Goal: Obtain resource: Obtain resource

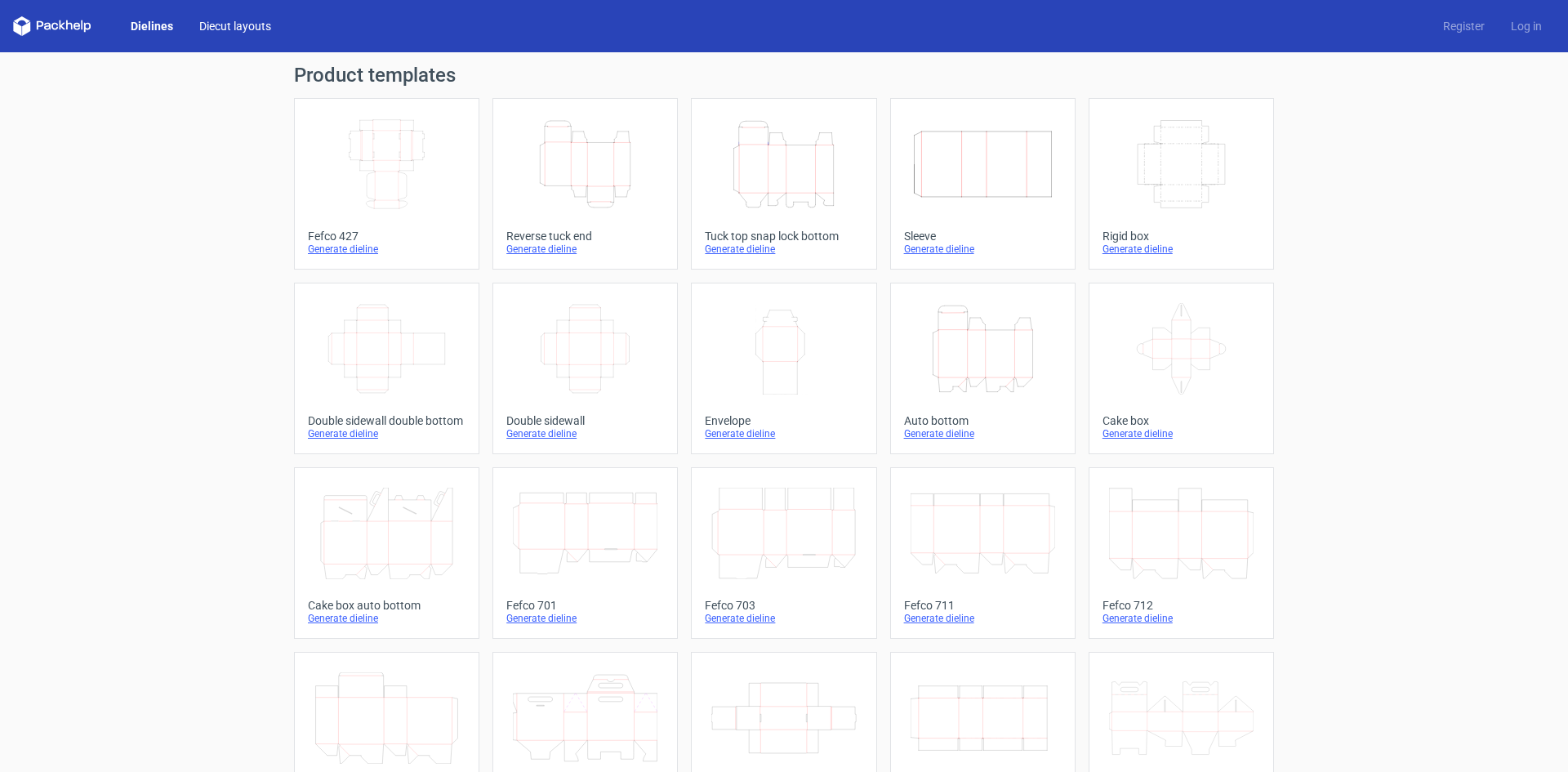
click at [229, 23] on link "Diecut layouts" at bounding box center [235, 26] width 98 height 16
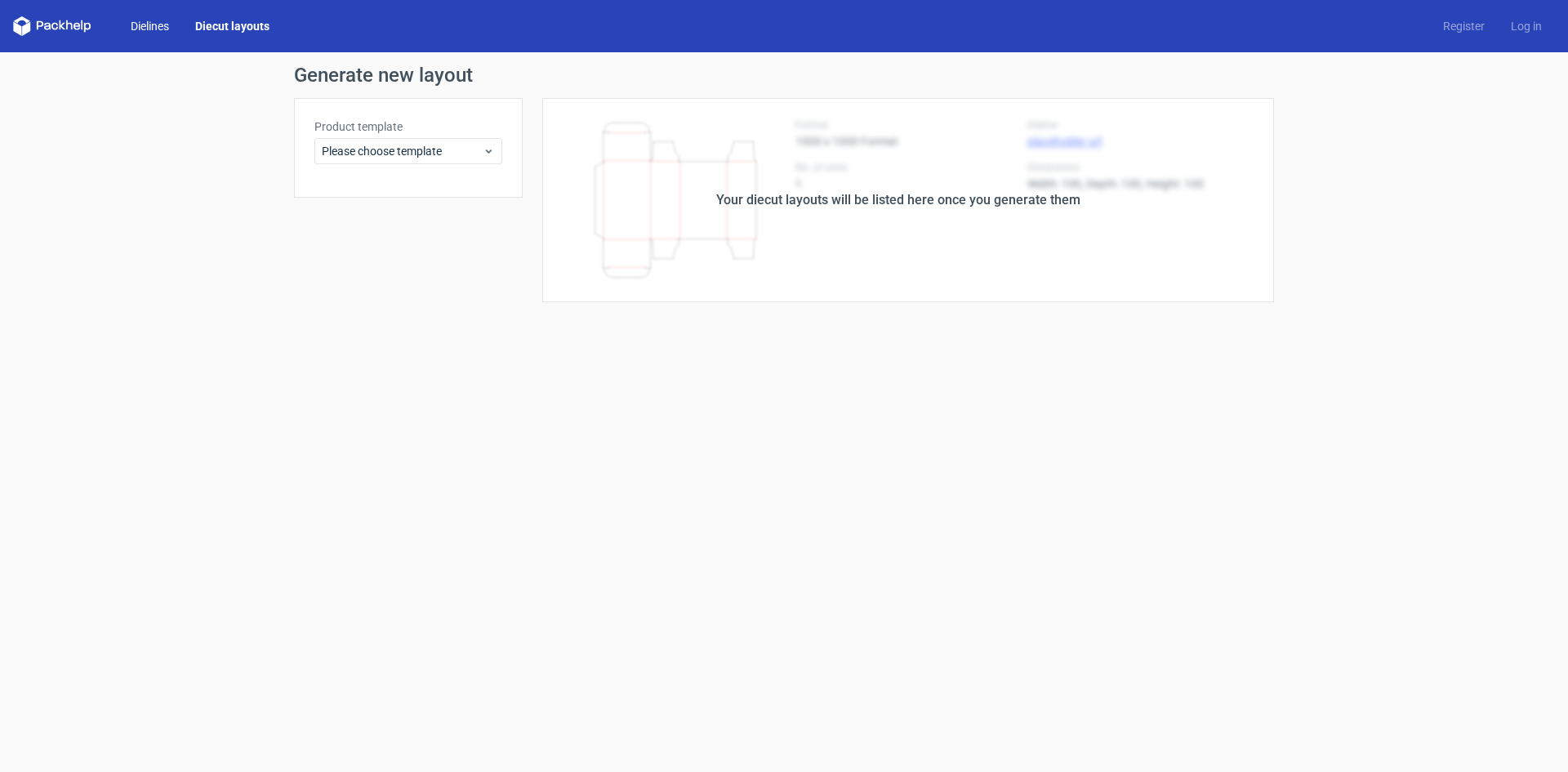
click at [146, 22] on link "Dielines" at bounding box center [149, 26] width 64 height 16
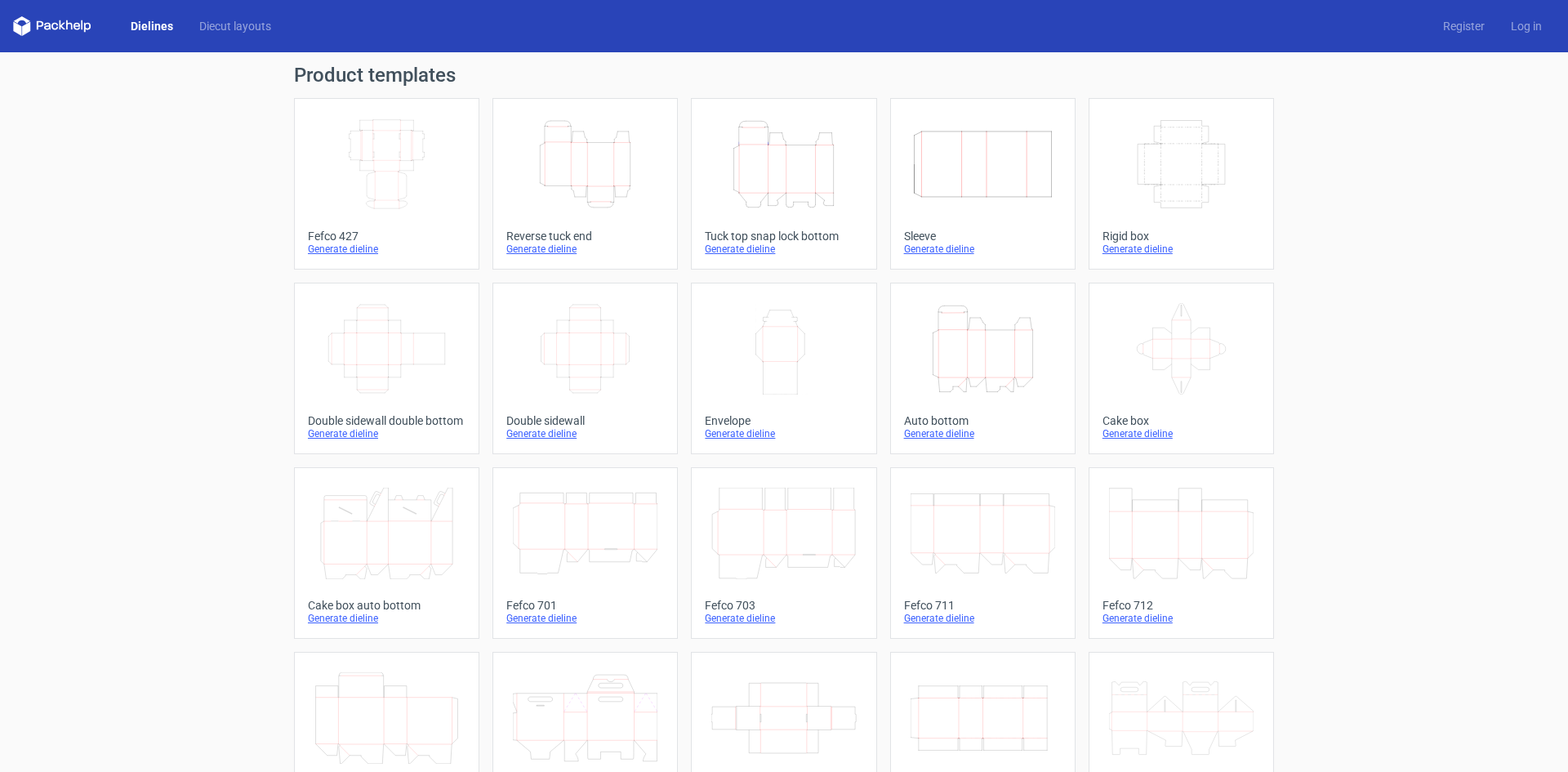
click at [1171, 342] on icon at bounding box center [1181, 348] width 145 height 92
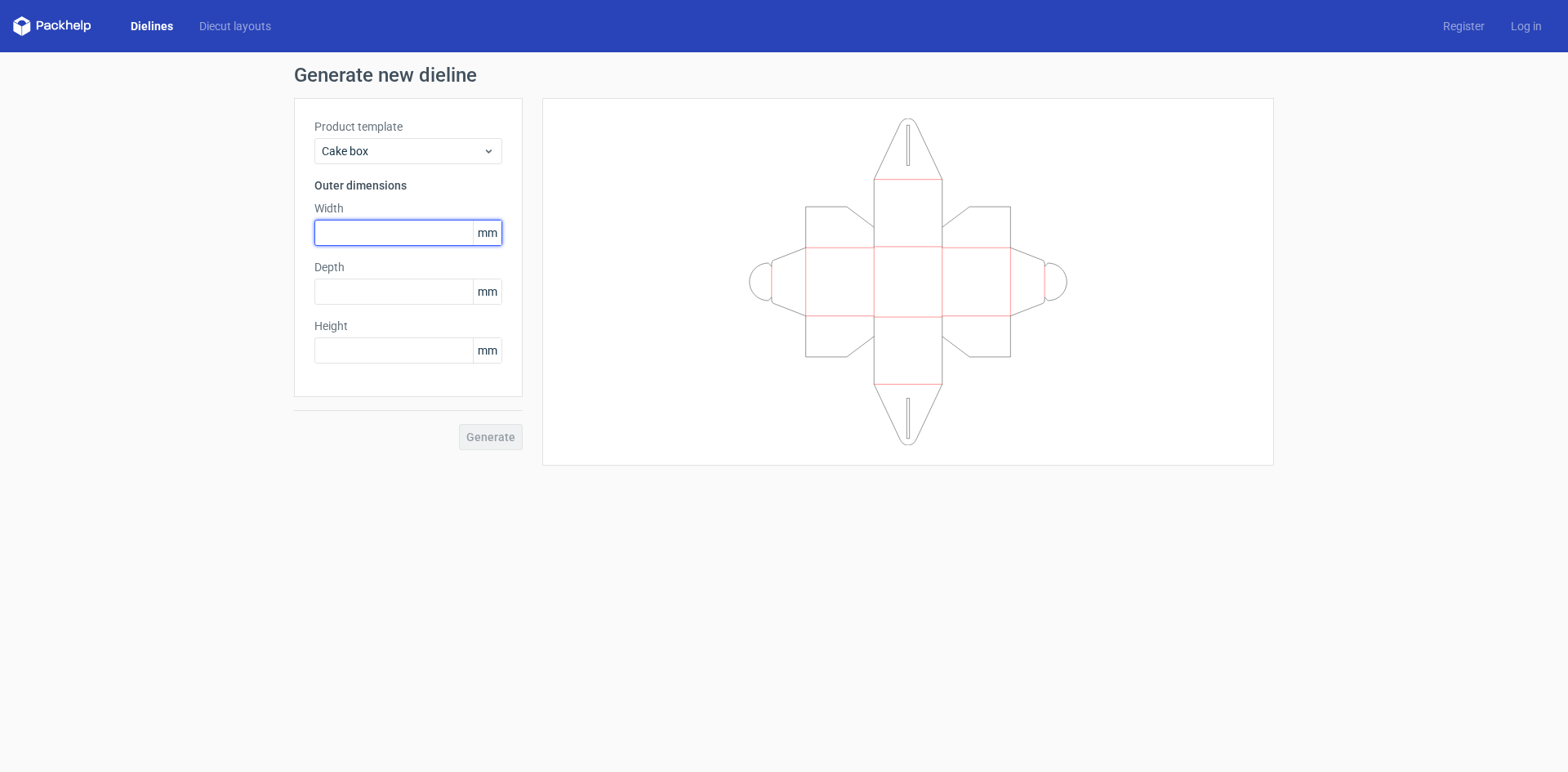
click at [399, 234] on input "text" at bounding box center [408, 233] width 188 height 26
type input "30"
type input "13"
click at [380, 234] on input "30" at bounding box center [408, 233] width 188 height 26
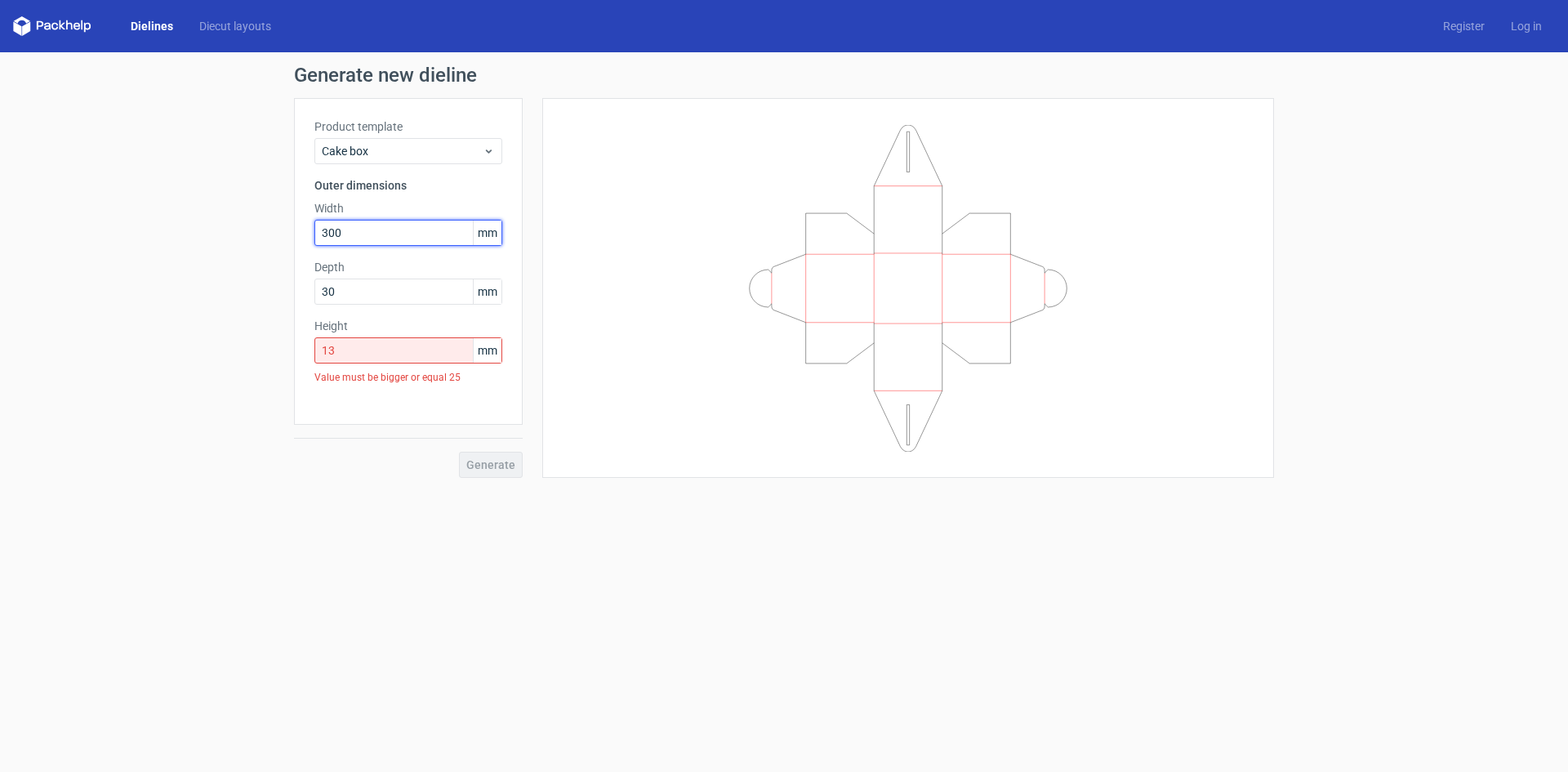
type input "300"
type input "130"
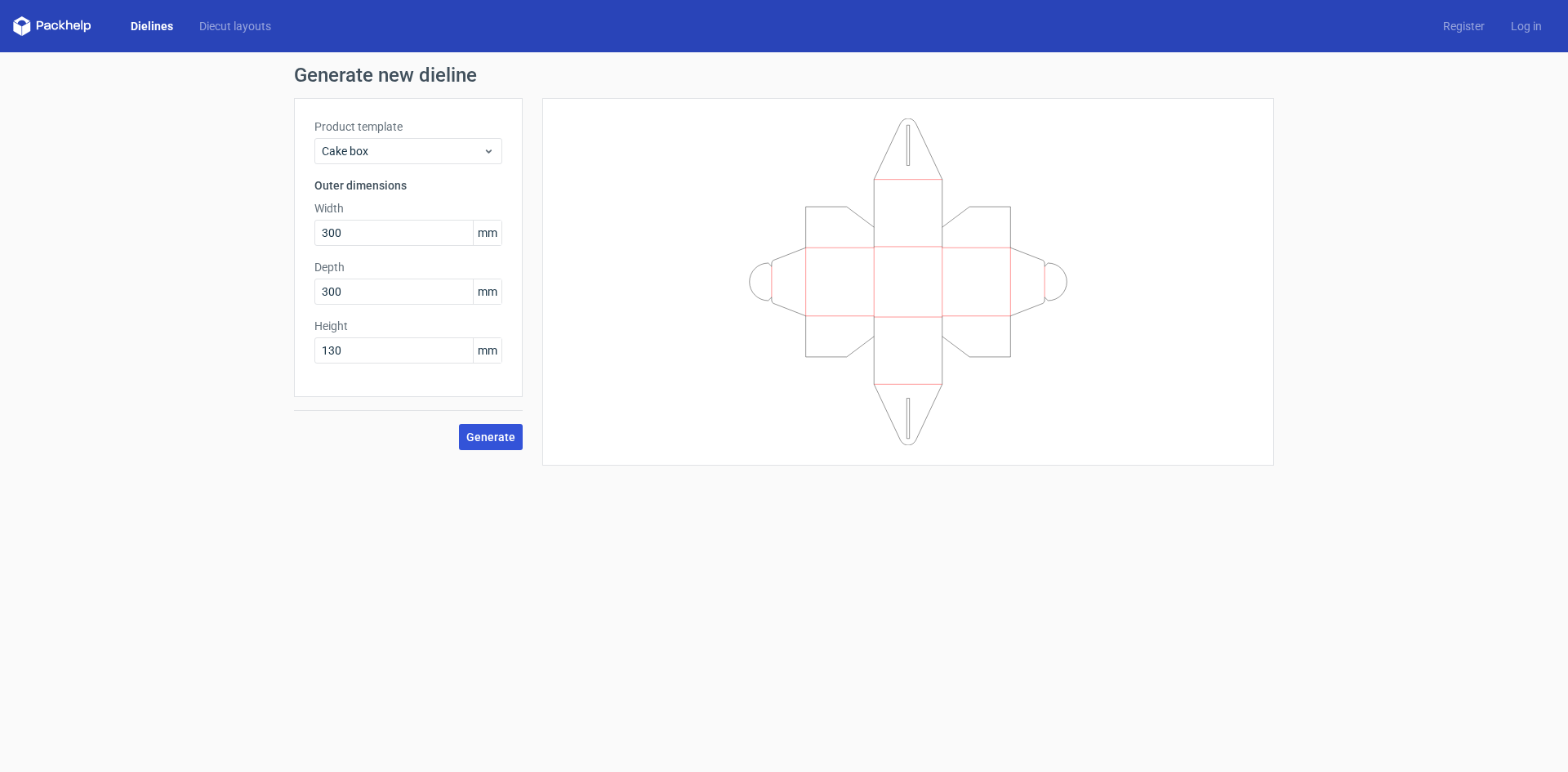
click at [501, 440] on span "Generate" at bounding box center [491, 437] width 49 height 11
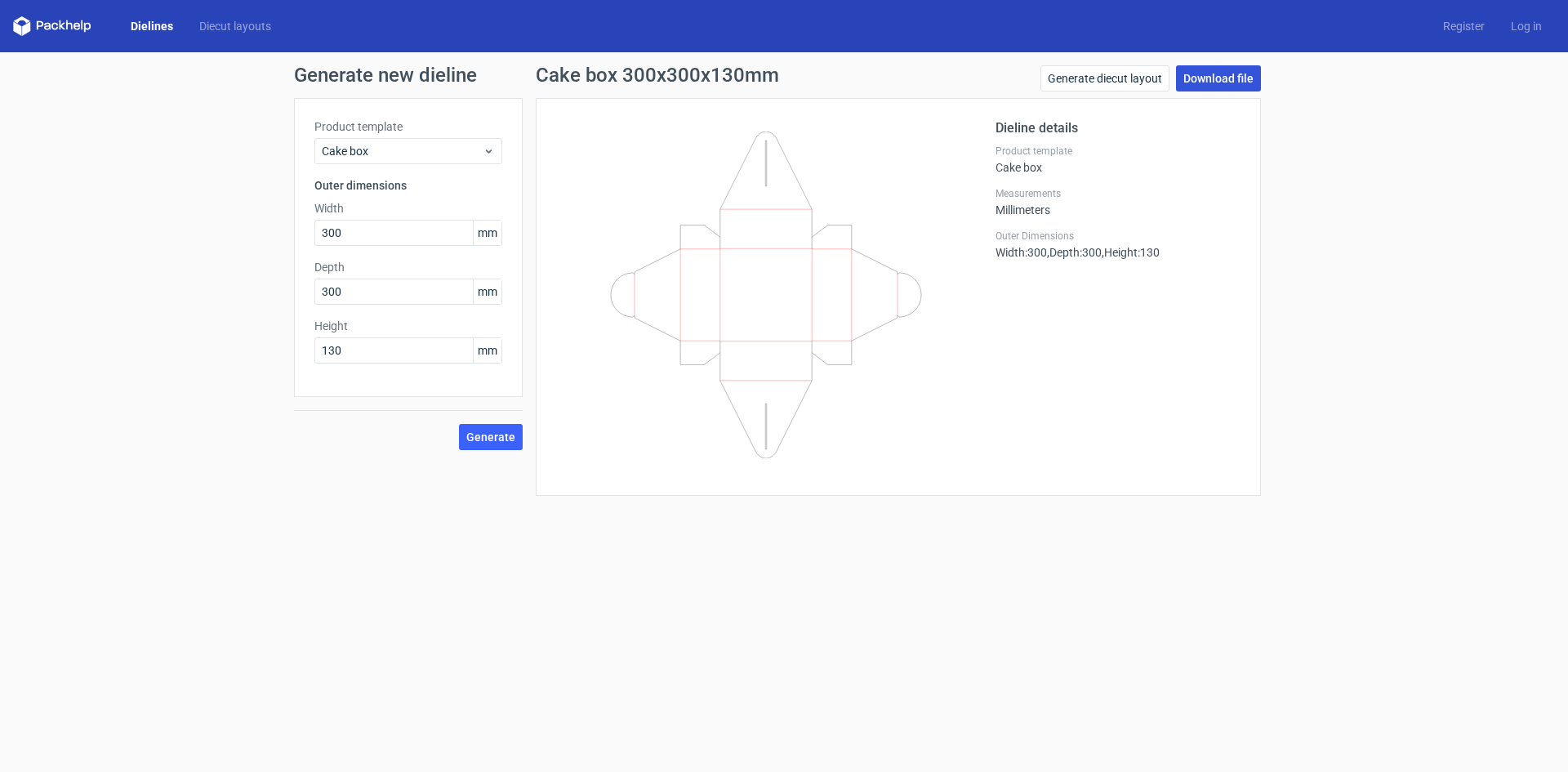
click at [1219, 77] on link "Download file" at bounding box center [1219, 79] width 85 height 26
